Goal: Use online tool/utility: Utilize a website feature to perform a specific function

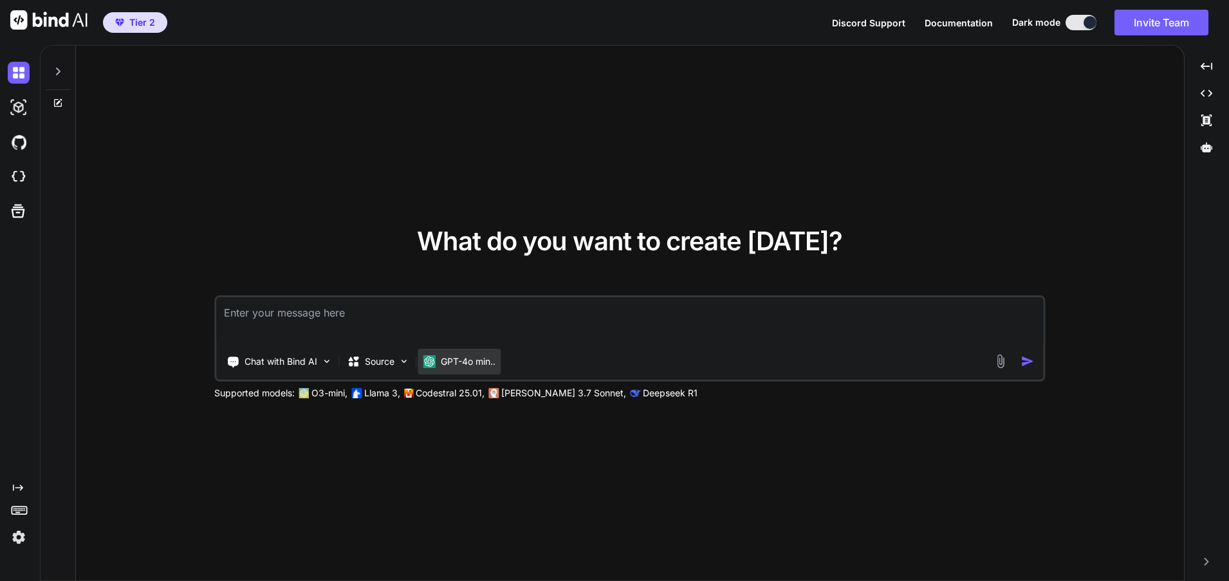
click at [472, 360] on p "GPT-4o min.." at bounding box center [468, 361] width 55 height 13
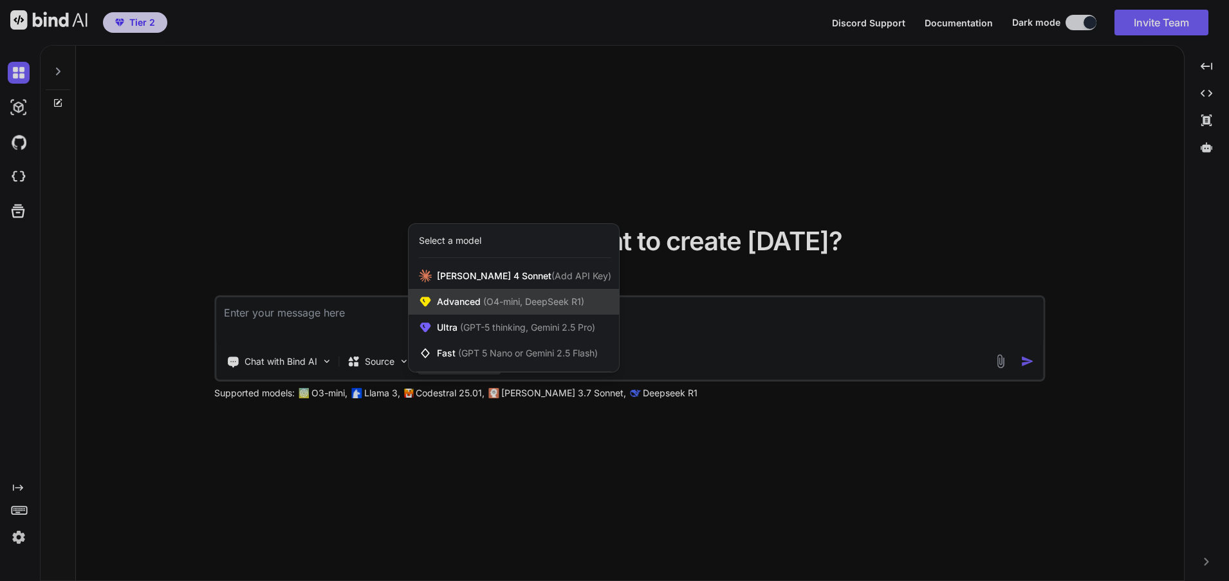
click at [520, 309] on div "Advanced (O4-mini, DeepSeek R1)" at bounding box center [514, 302] width 210 height 26
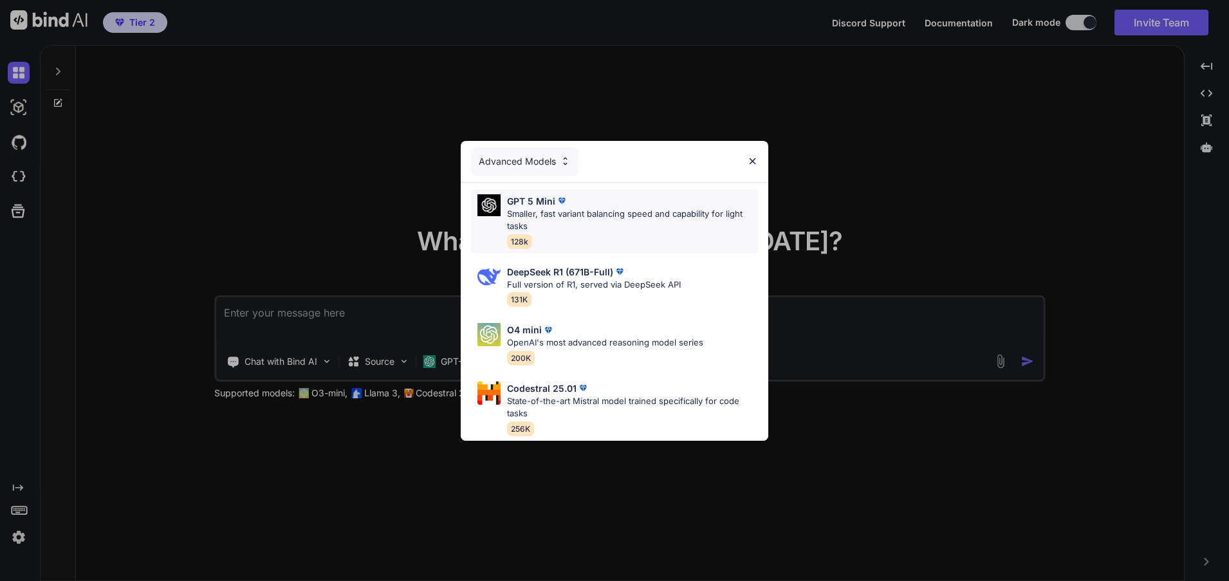
click at [618, 201] on div "GPT 5 Mini" at bounding box center [632, 201] width 251 height 14
type textarea "x"
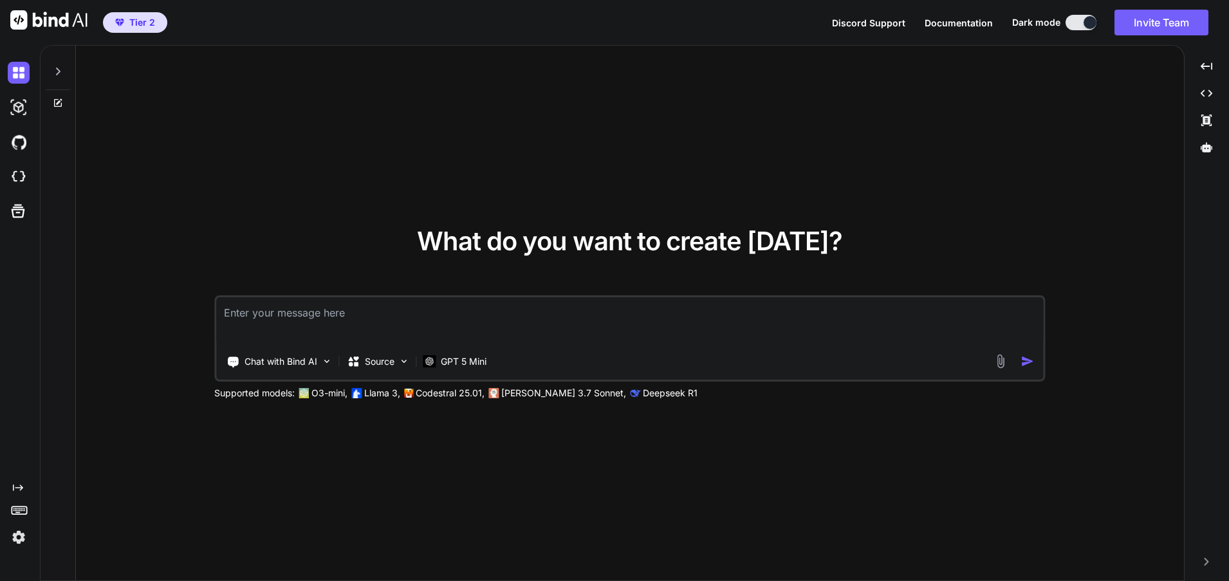
click at [335, 321] on textarea at bounding box center [629, 321] width 827 height 48
paste textarea "Look on the screen I'm gonna give you what my primary color is for the company …"
type textarea "Look on the screen I'm gonna give you what my primary color is for the company …"
type textarea "x"
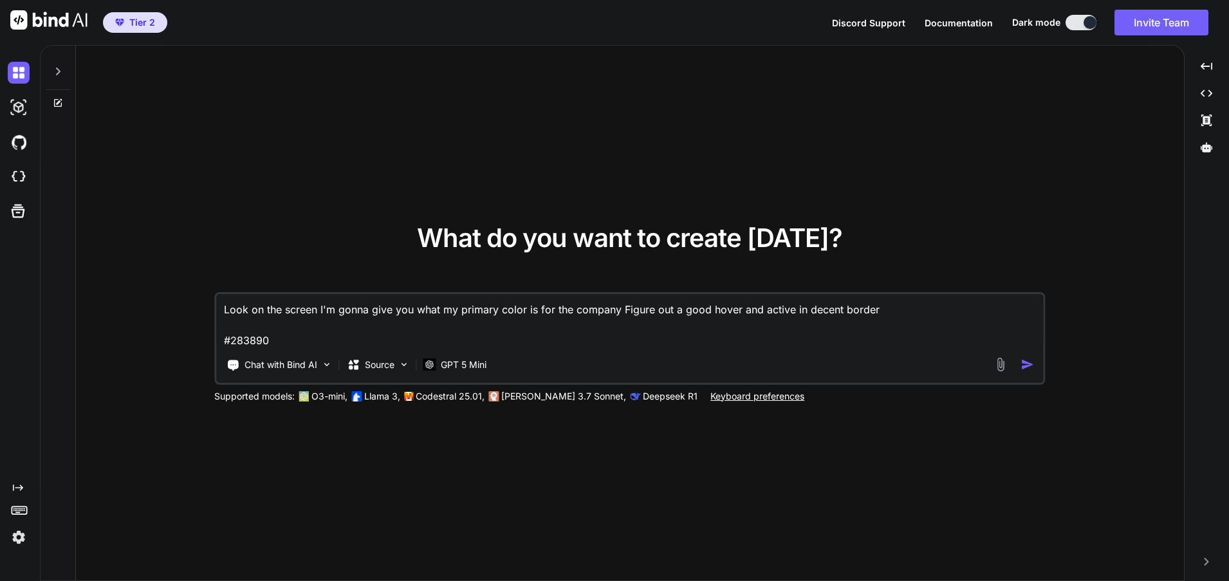
drag, startPoint x: 273, startPoint y: 337, endPoint x: 225, endPoint y: 339, distance: 48.3
click at [225, 339] on textarea "Look on the screen I'm gonna give you what my primary color is for the company …" at bounding box center [629, 321] width 827 height 54
type textarea "Look on the screen I'm gonna give you what my primary color is for the company …"
click at [789, 517] on div "What do you want to create [DATE]? Look on the screen I'm gonna give you what m…" at bounding box center [630, 314] width 1108 height 536
